Goal: Transaction & Acquisition: Purchase product/service

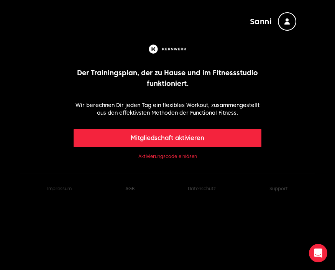
click at [211, 141] on button "Mitgliedschaft aktivieren" at bounding box center [168, 138] width 188 height 18
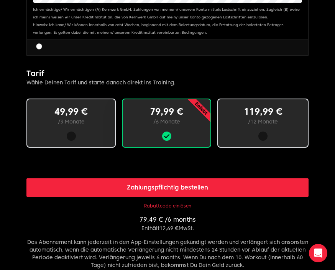
scroll to position [438, 0]
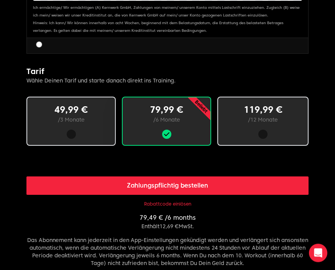
click at [187, 201] on button "Rabattcode einlösen" at bounding box center [167, 204] width 47 height 6
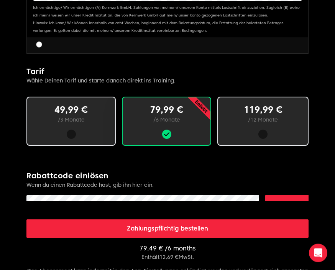
scroll to position [438, 0]
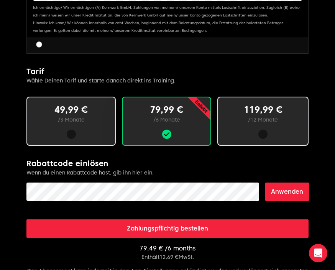
click at [297, 190] on button "Anwenden" at bounding box center [287, 191] width 44 height 18
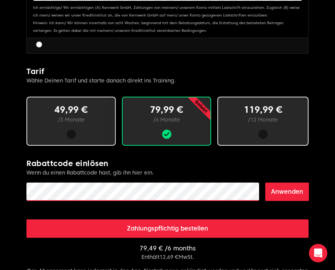
scroll to position [438, 0]
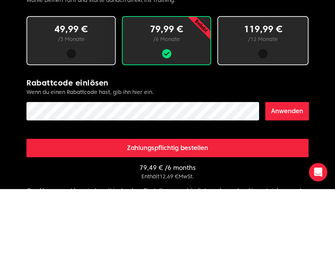
click at [295, 183] on button "Anwenden" at bounding box center [287, 192] width 44 height 18
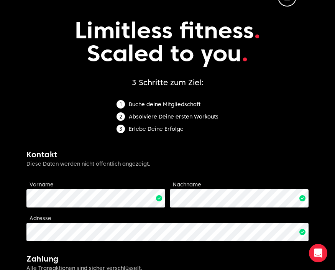
scroll to position [0, 0]
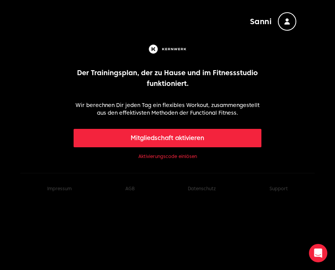
click at [195, 157] on link "Aktivierungscode einlösen" at bounding box center [167, 156] width 59 height 6
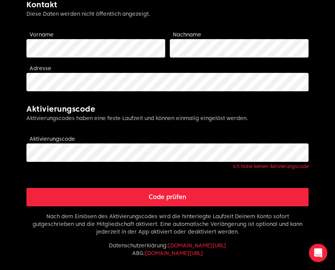
scroll to position [212, 0]
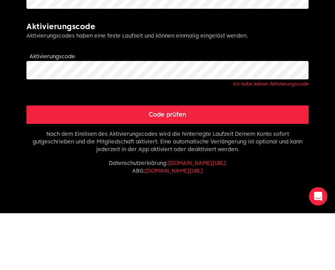
click at [179, 162] on button "Code prüfen" at bounding box center [167, 171] width 282 height 18
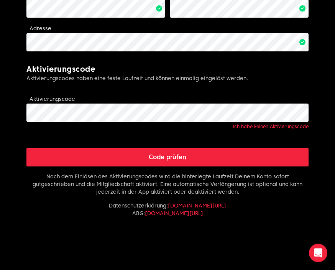
scroll to position [232, 0]
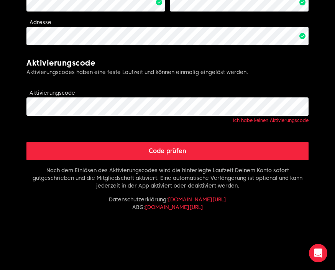
click at [279, 152] on button "Code prüfen" at bounding box center [167, 151] width 282 height 18
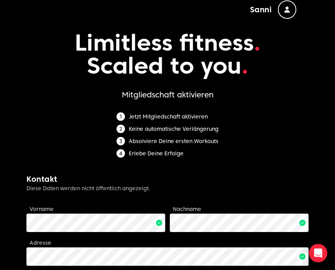
scroll to position [0, 0]
